Goal: Information Seeking & Learning: Learn about a topic

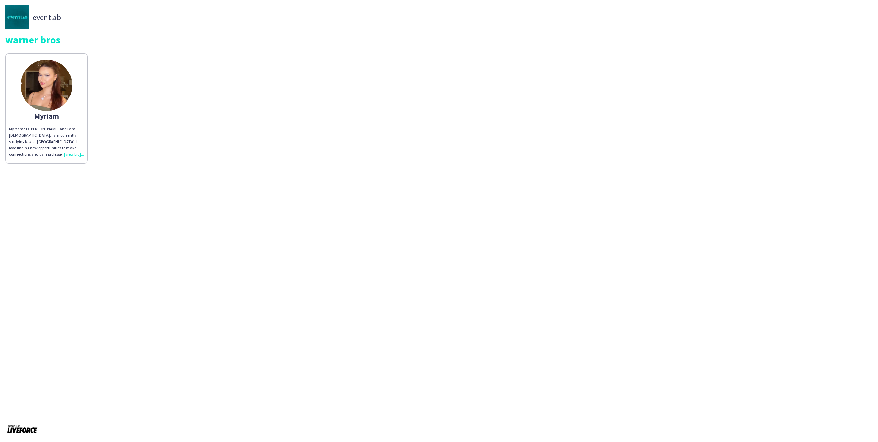
click at [50, 83] on img at bounding box center [47, 86] width 52 height 52
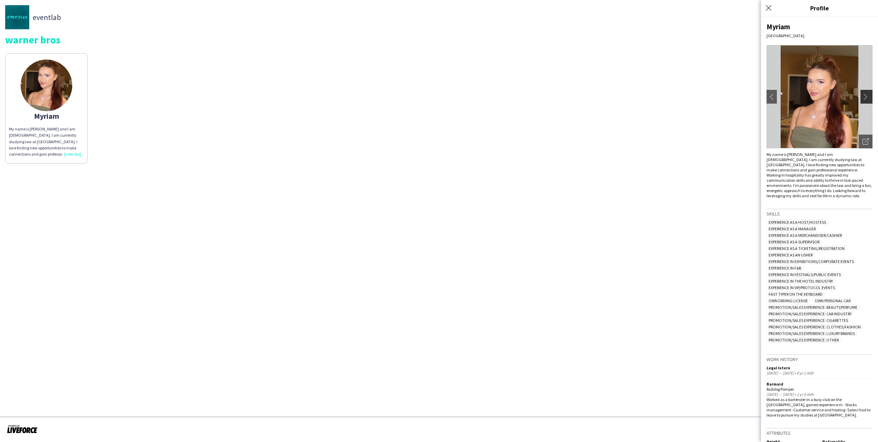
click at [863, 96] on app-icon "chevron-right" at bounding box center [868, 97] width 10 height 6
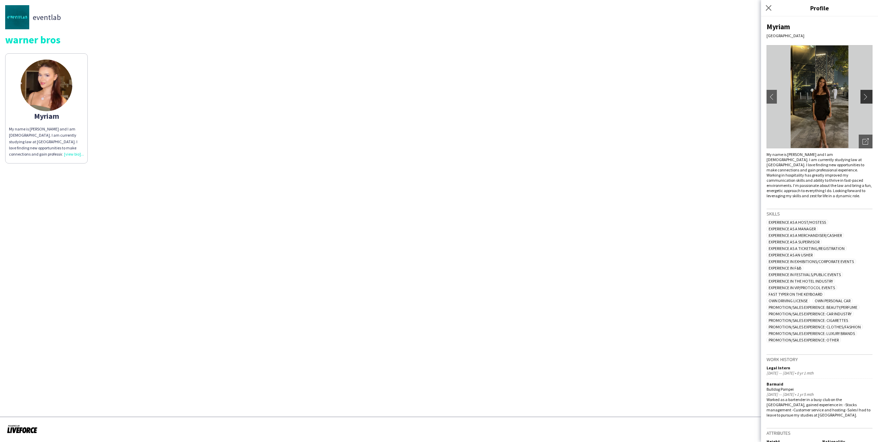
click at [863, 98] on app-icon "chevron-right" at bounding box center [868, 97] width 10 height 6
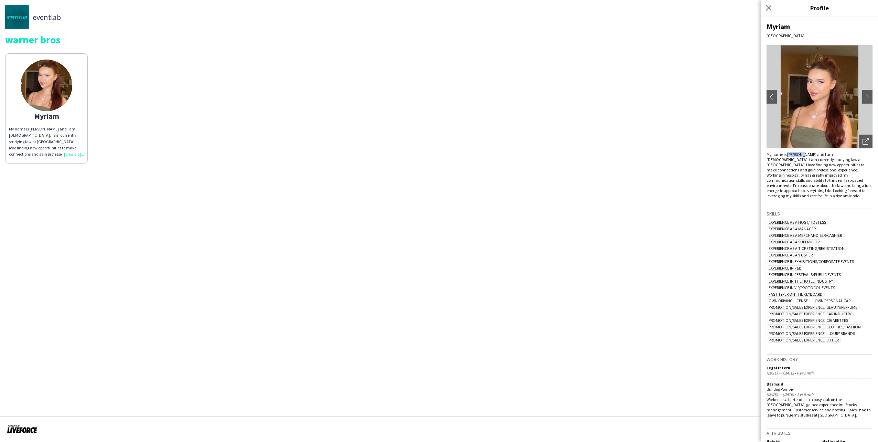
drag, startPoint x: 786, startPoint y: 156, endPoint x: 803, endPoint y: 157, distance: 16.5
click at [803, 157] on div "My name is [PERSON_NAME] and I am [DEMOGRAPHIC_DATA]. I am currently studying l…" at bounding box center [820, 175] width 106 height 46
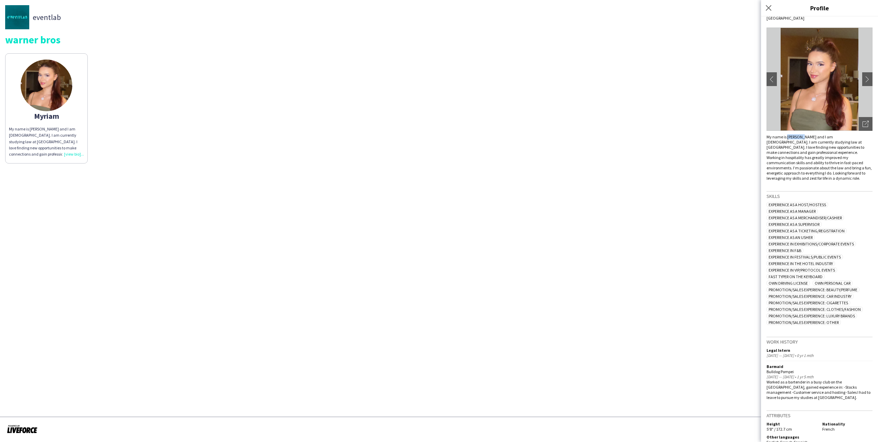
scroll to position [27, 0]
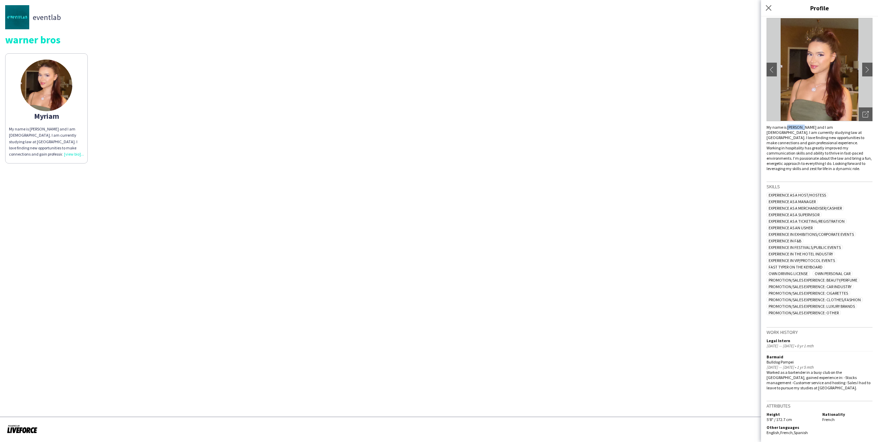
drag, startPoint x: 793, startPoint y: 361, endPoint x: 766, endPoint y: 362, distance: 26.9
click at [766, 362] on div "[PERSON_NAME] [GEOGRAPHIC_DATA] chevron-left chevron-right Open photos pop-in M…" at bounding box center [819, 229] width 117 height 425
copy div "Bulldog Pompei"
click at [797, 353] on div "Work history Legal [DEMOGRAPHIC_DATA] [DATE] — [DATE] • 0 yr 1 mth Barmaid Bull…" at bounding box center [820, 358] width 106 height 63
drag, startPoint x: 837, startPoint y: 419, endPoint x: 815, endPoint y: 420, distance: 21.7
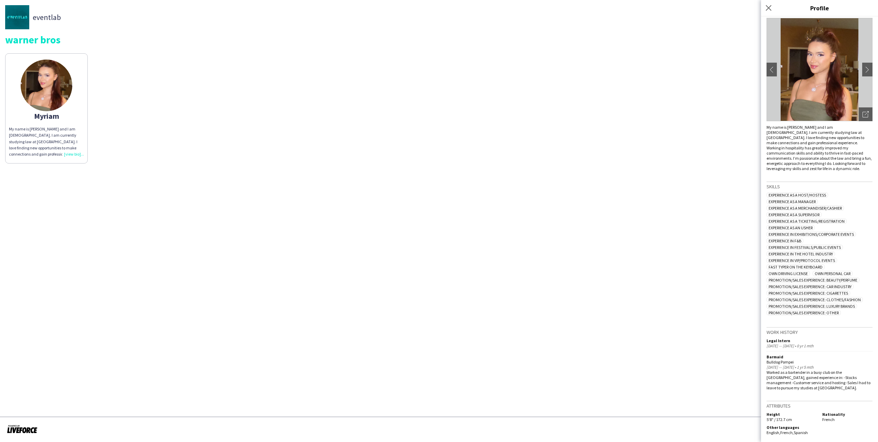
click at [815, 420] on div "Height 5'8" / 172.7 cm Nationality French" at bounding box center [820, 418] width 106 height 12
click at [762, 1] on div "Close pop-in" at bounding box center [769, 8] width 17 height 16
click at [769, 7] on icon "Close pop-in" at bounding box center [768, 7] width 7 height 7
